Goal: Navigation & Orientation: Find specific page/section

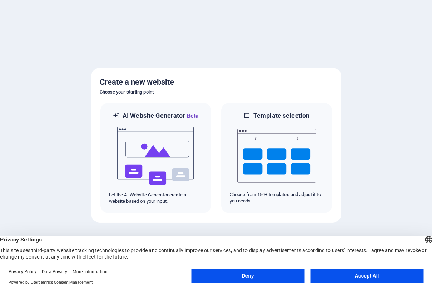
click at [355, 273] on button "Accept All" at bounding box center [366, 276] width 113 height 14
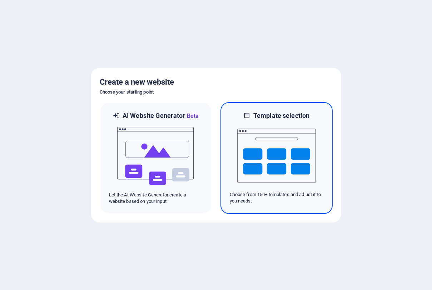
click at [294, 176] on img at bounding box center [276, 155] width 79 height 71
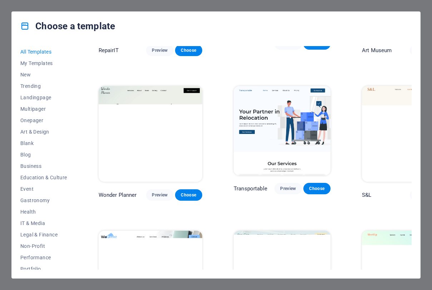
scroll to position [310, 0]
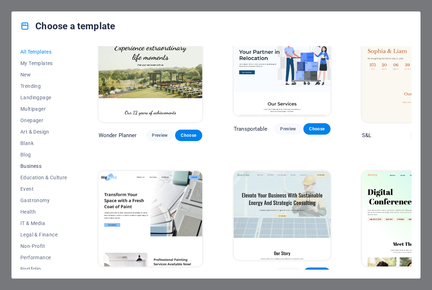
click at [39, 166] on span "Business" at bounding box center [43, 166] width 47 height 6
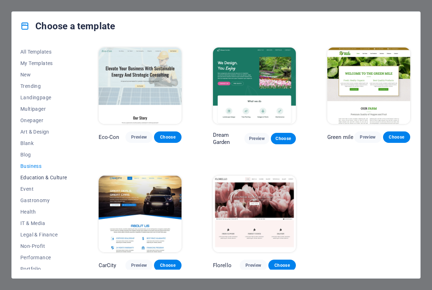
click at [59, 181] on button "Education & Culture" at bounding box center [43, 177] width 47 height 11
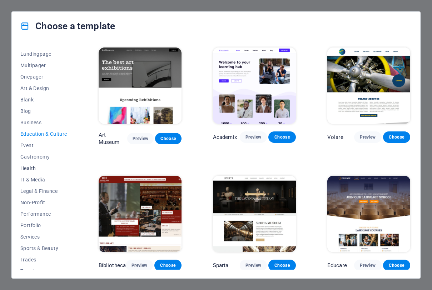
scroll to position [52, 0]
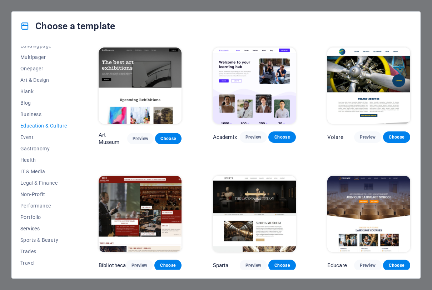
click at [35, 226] on span "Services" at bounding box center [43, 229] width 47 height 6
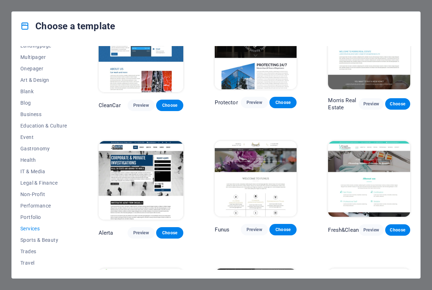
scroll to position [471, 0]
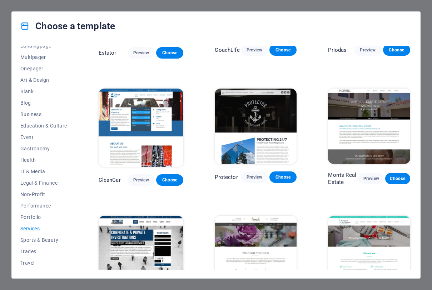
click at [197, 9] on div "Choose a template All Templates My Templates New Trending Landingpage Multipage…" at bounding box center [216, 145] width 432 height 290
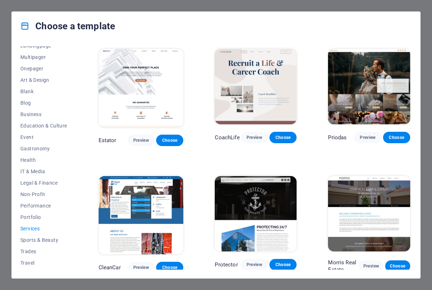
scroll to position [287, 0]
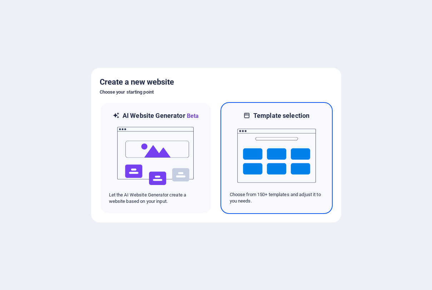
click at [283, 160] on img at bounding box center [276, 155] width 79 height 71
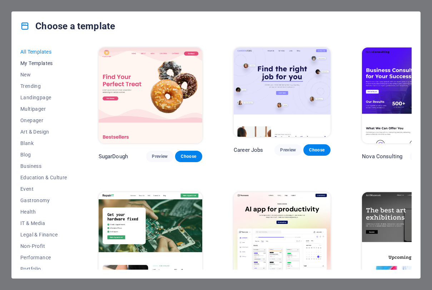
click at [53, 65] on span "My Templates" at bounding box center [43, 63] width 47 height 6
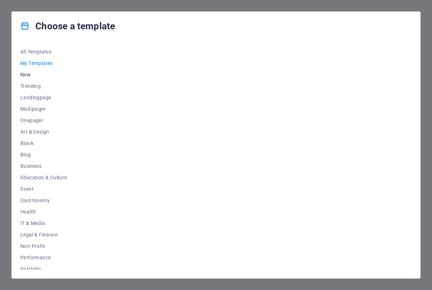
click at [33, 73] on span "New" at bounding box center [43, 75] width 47 height 6
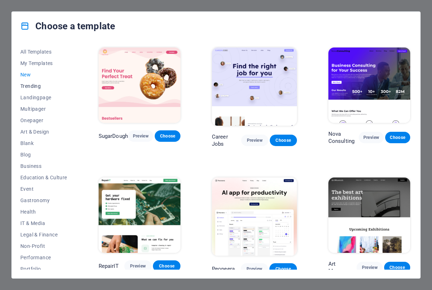
click at [37, 82] on button "Trending" at bounding box center [43, 85] width 47 height 11
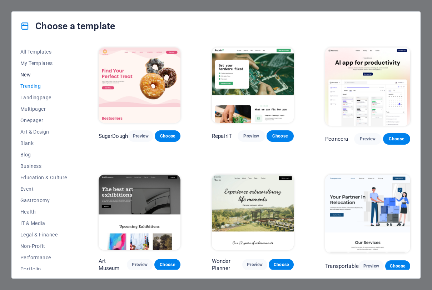
click at [34, 73] on span "New" at bounding box center [43, 75] width 47 height 6
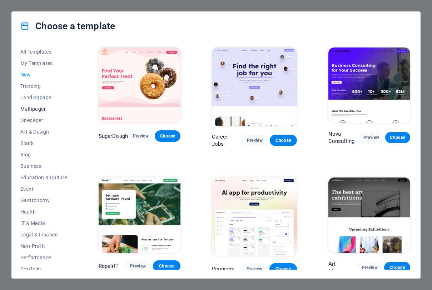
click at [35, 110] on span "Multipager" at bounding box center [43, 109] width 47 height 6
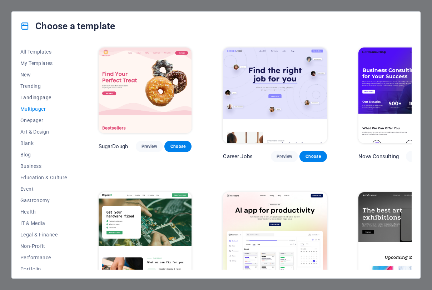
click at [45, 95] on span "Landingpage" at bounding box center [43, 98] width 47 height 6
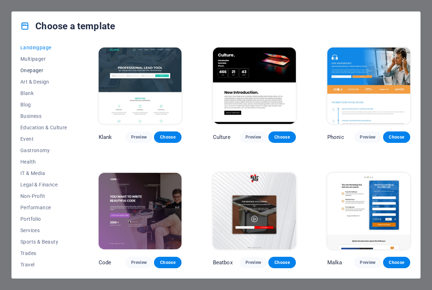
scroll to position [62, 0]
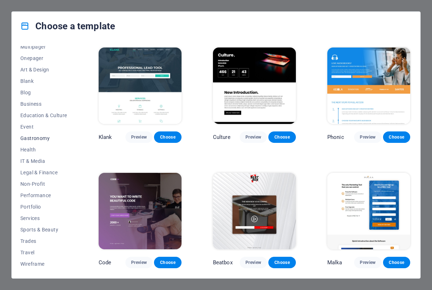
click at [34, 133] on button "Gastronomy" at bounding box center [43, 138] width 47 height 11
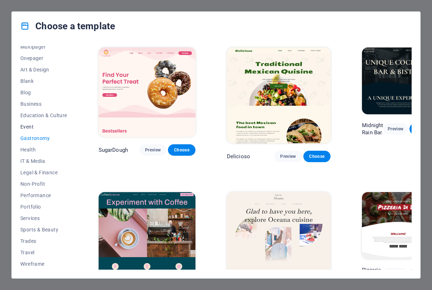
click at [32, 128] on span "Event" at bounding box center [43, 127] width 47 height 6
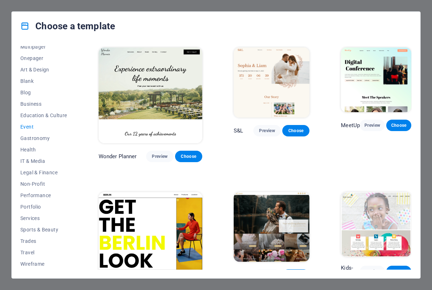
scroll to position [126, 0]
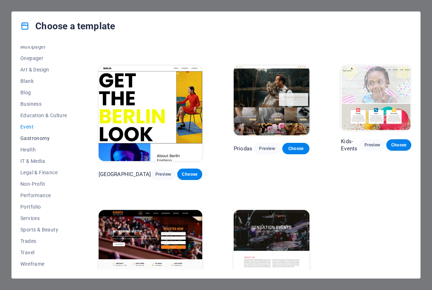
click at [46, 139] on span "Gastronomy" at bounding box center [43, 138] width 47 height 6
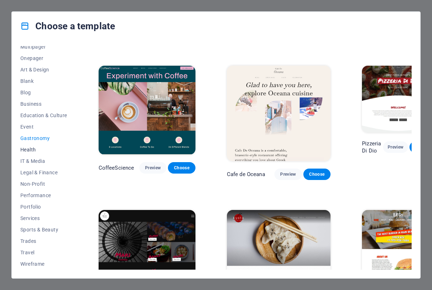
click at [45, 146] on button "Health" at bounding box center [43, 149] width 47 height 11
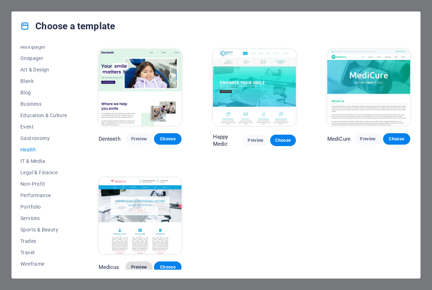
click at [137, 264] on span "Preview" at bounding box center [139, 267] width 16 height 6
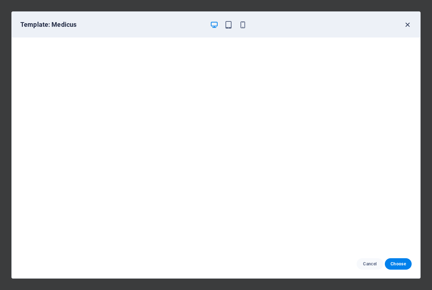
click at [408, 25] on icon "button" at bounding box center [407, 25] width 8 height 8
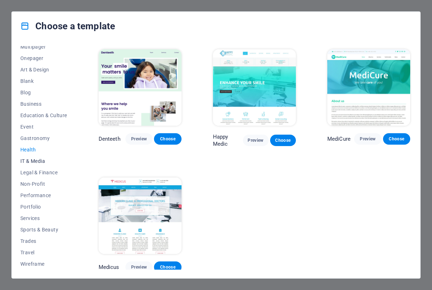
click at [40, 163] on span "IT & Media" at bounding box center [43, 161] width 47 height 6
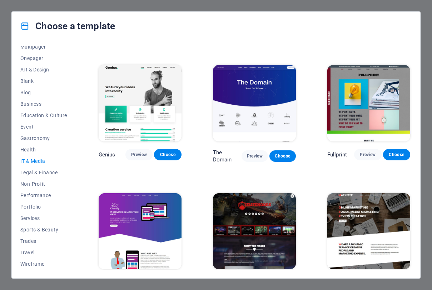
scroll to position [254, 0]
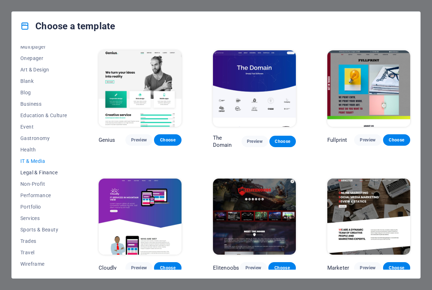
click at [54, 173] on span "Legal & Finance" at bounding box center [43, 173] width 47 height 6
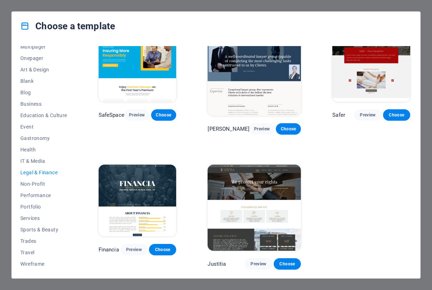
scroll to position [0, 0]
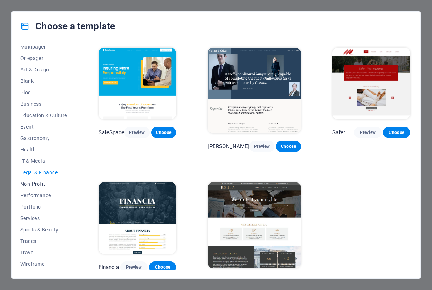
click at [44, 184] on span "Non-Profit" at bounding box center [43, 184] width 47 height 6
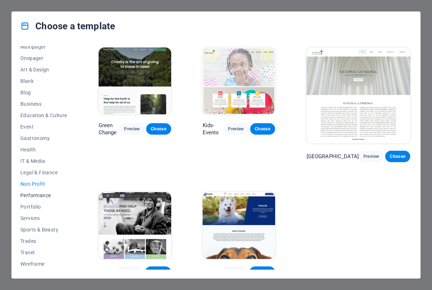
click at [38, 198] on span "Performance" at bounding box center [43, 196] width 47 height 6
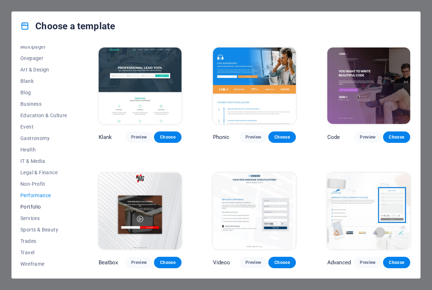
click at [38, 204] on span "Portfolio" at bounding box center [43, 207] width 47 height 6
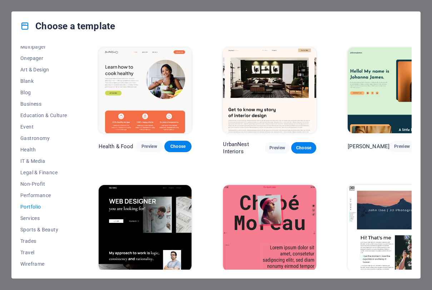
scroll to position [127, 0]
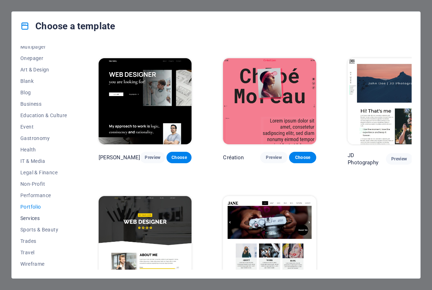
click at [38, 223] on button "Services" at bounding box center [43, 218] width 47 height 11
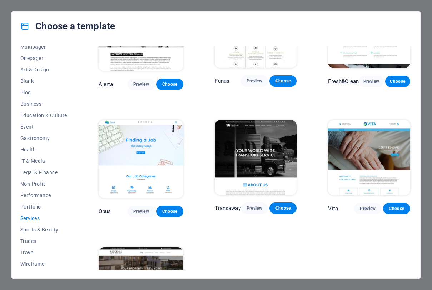
scroll to position [697, 0]
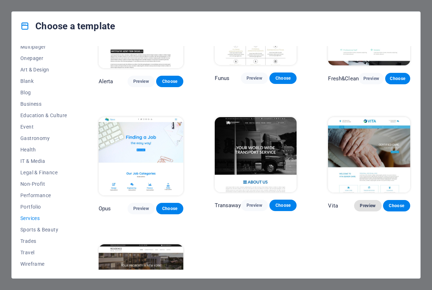
click at [363, 201] on button "Preview" at bounding box center [367, 205] width 27 height 11
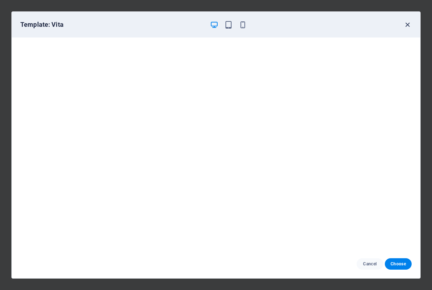
click at [405, 26] on icon "button" at bounding box center [407, 25] width 8 height 8
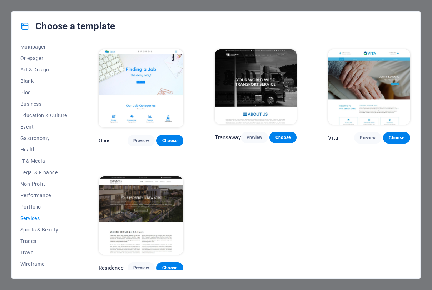
scroll to position [769, 0]
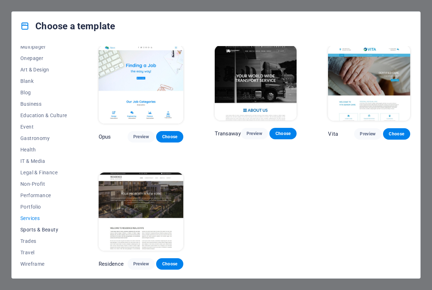
click at [38, 229] on span "Sports & Beauty" at bounding box center [43, 230] width 47 height 6
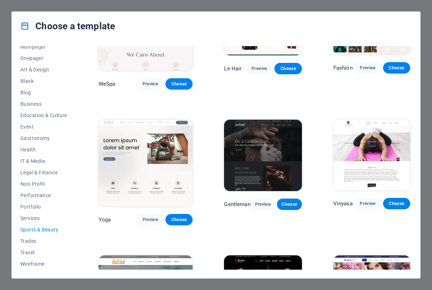
scroll to position [208, 1]
